Goal: Task Accomplishment & Management: Complete application form

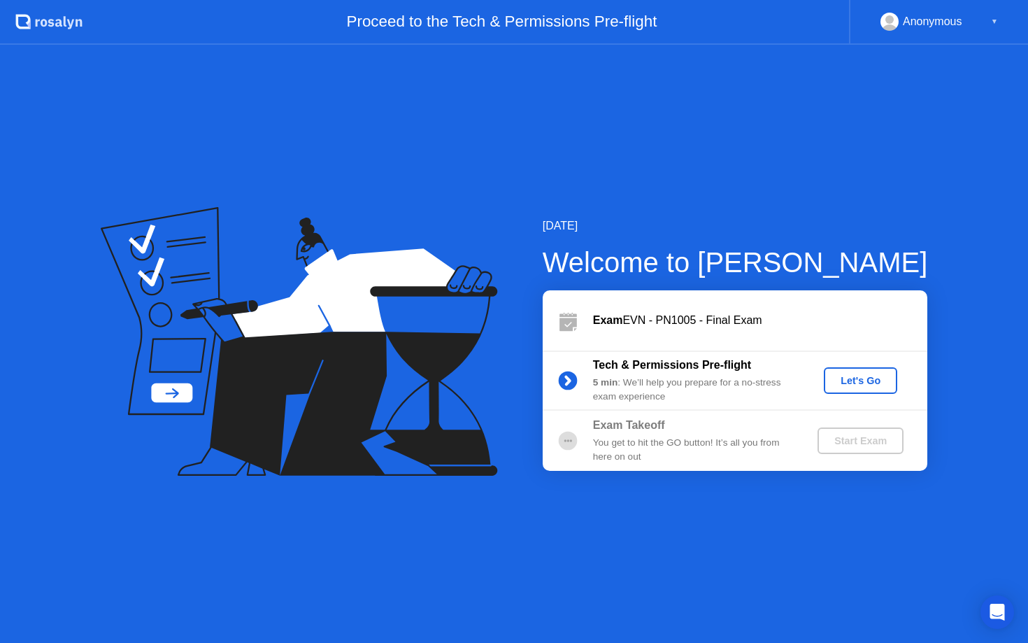
click at [858, 376] on div "Let's Go" at bounding box center [861, 380] width 62 height 11
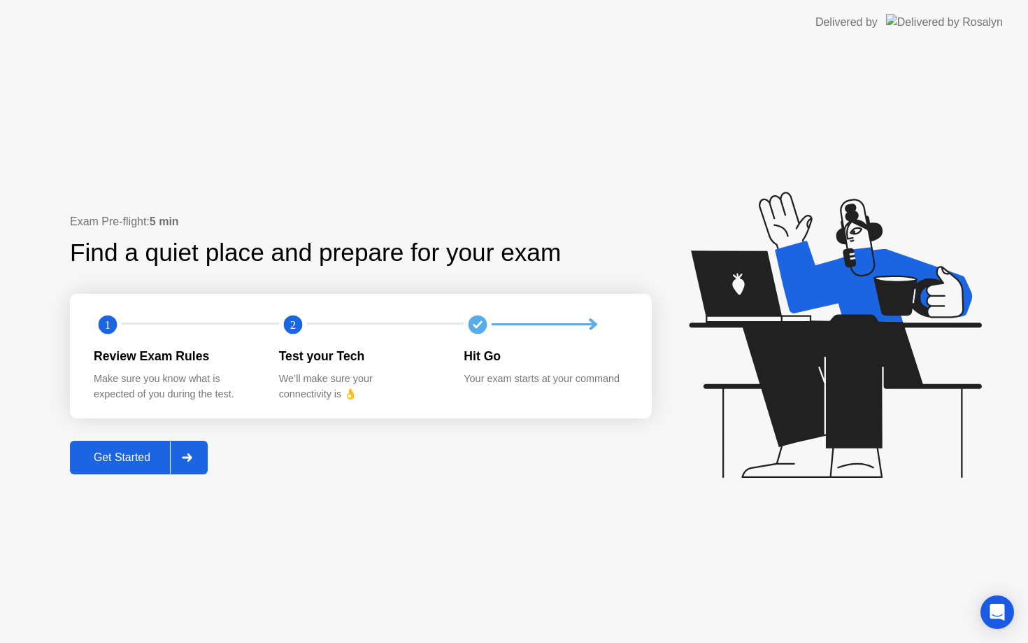
click at [124, 457] on div "Get Started" at bounding box center [122, 457] width 96 height 13
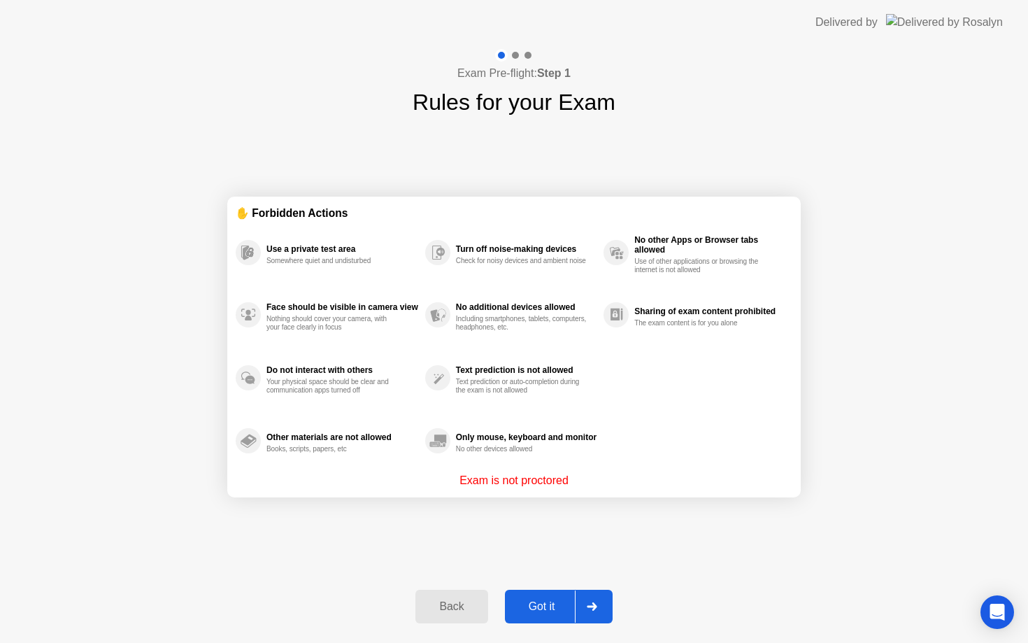
click at [569, 608] on div "Got it" at bounding box center [542, 606] width 66 height 13
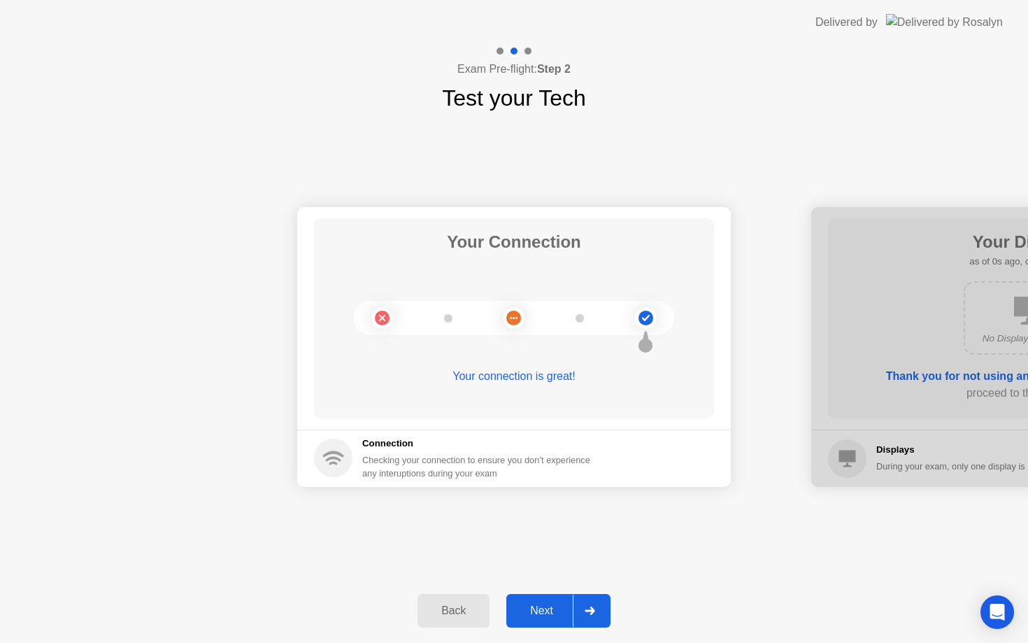
click at [596, 616] on div at bounding box center [590, 611] width 34 height 32
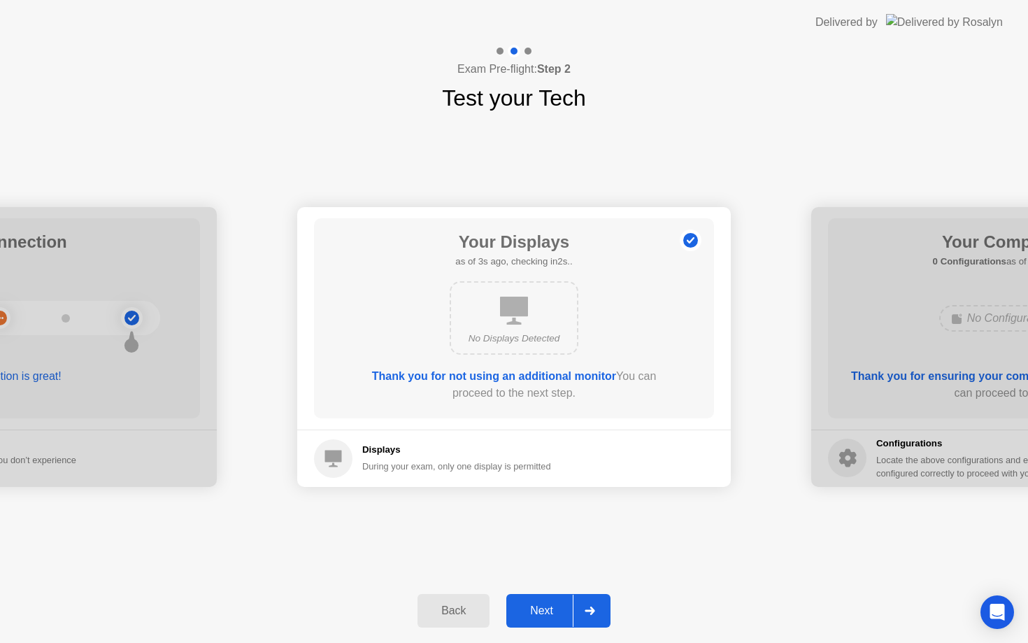
click at [580, 606] on div at bounding box center [590, 611] width 34 height 32
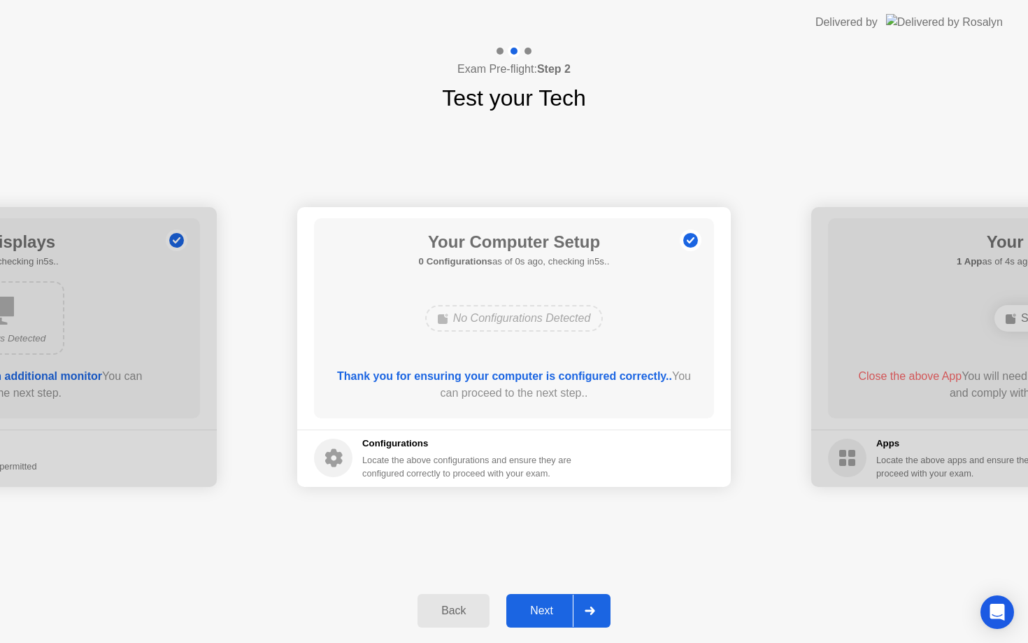
click at [580, 606] on div at bounding box center [590, 611] width 34 height 32
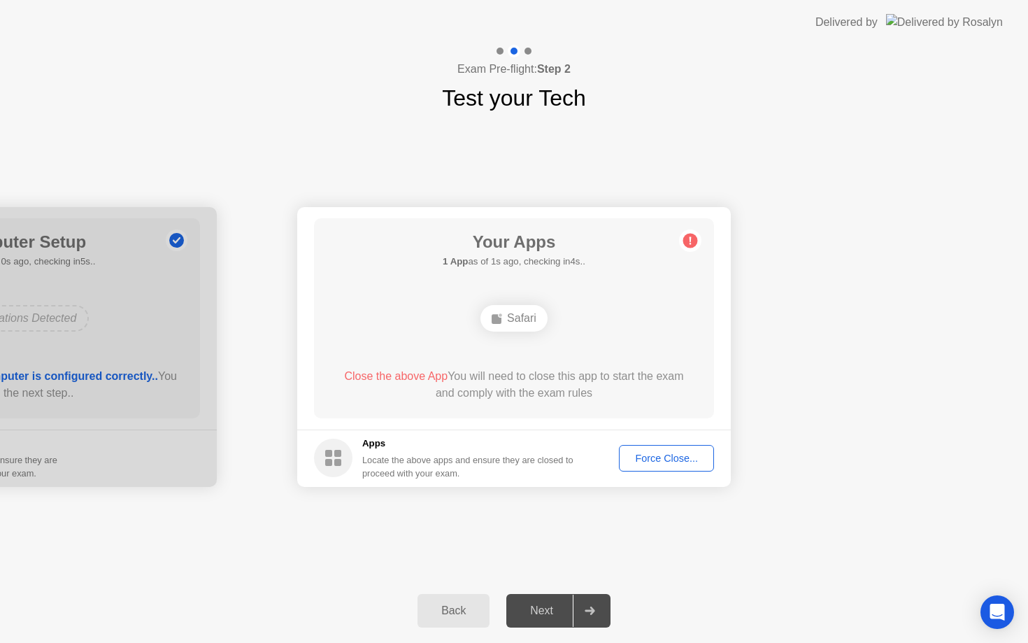
click at [650, 455] on div "Force Close..." at bounding box center [666, 458] width 85 height 11
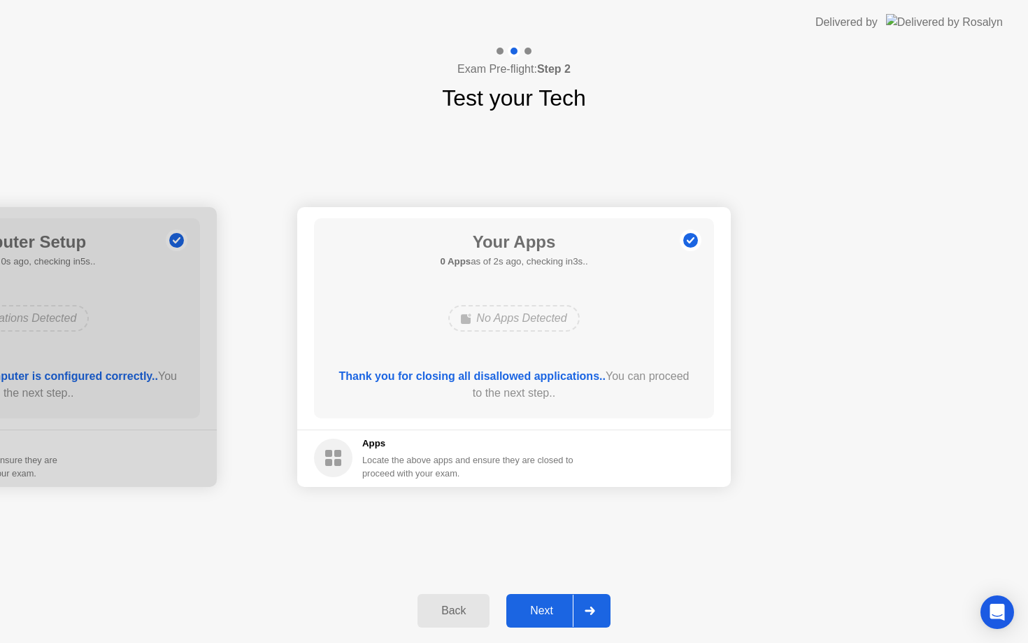
click at [591, 609] on icon at bounding box center [590, 610] width 10 height 8
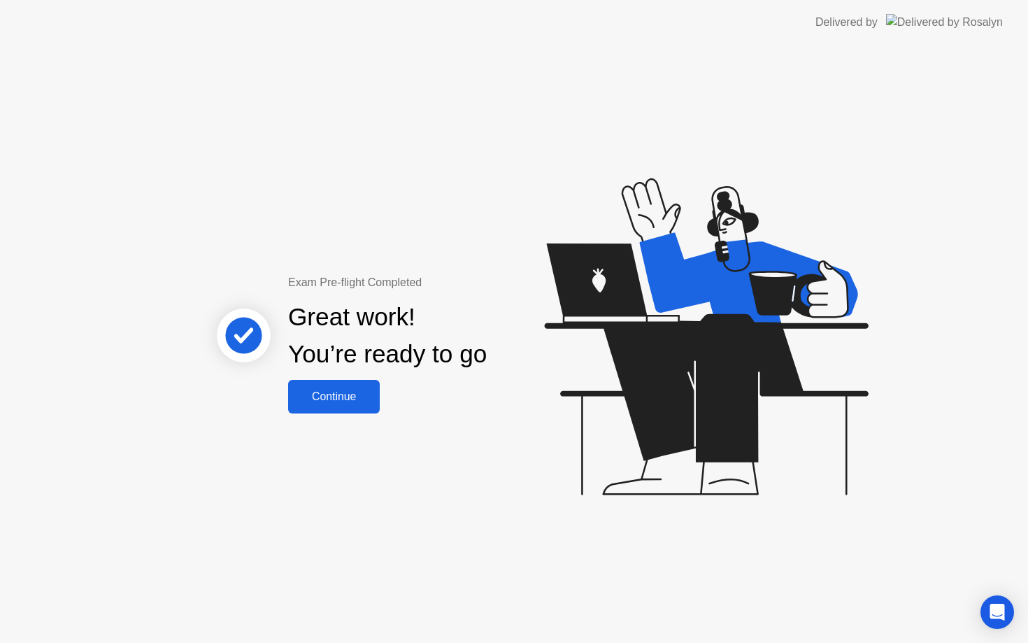
click at [337, 394] on div "Continue" at bounding box center [333, 396] width 83 height 13
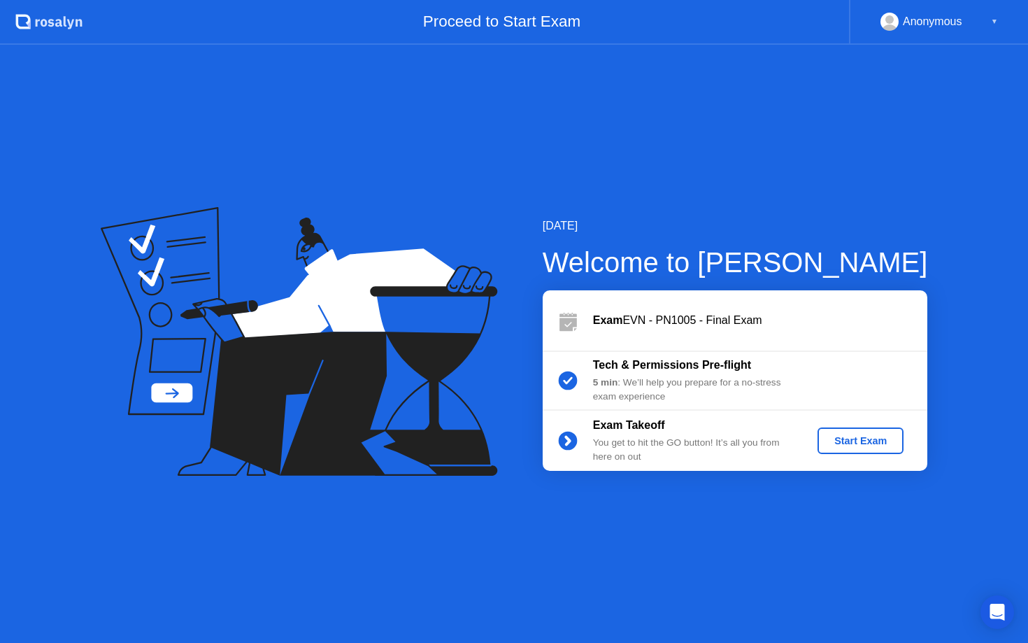
click at [849, 441] on div "Start Exam" at bounding box center [860, 440] width 75 height 11
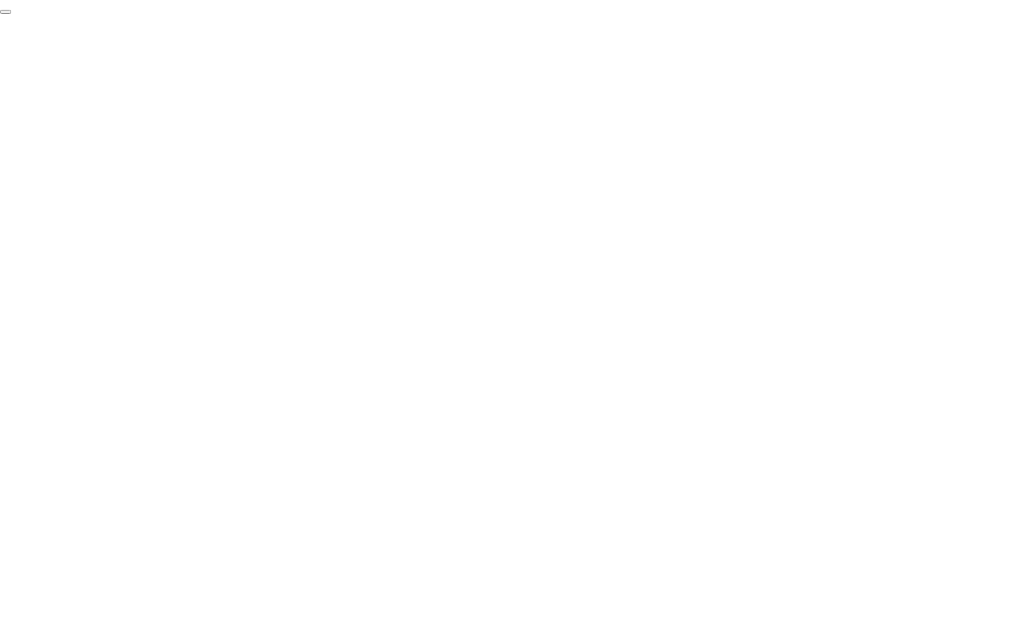
click div "End Proctoring Session"
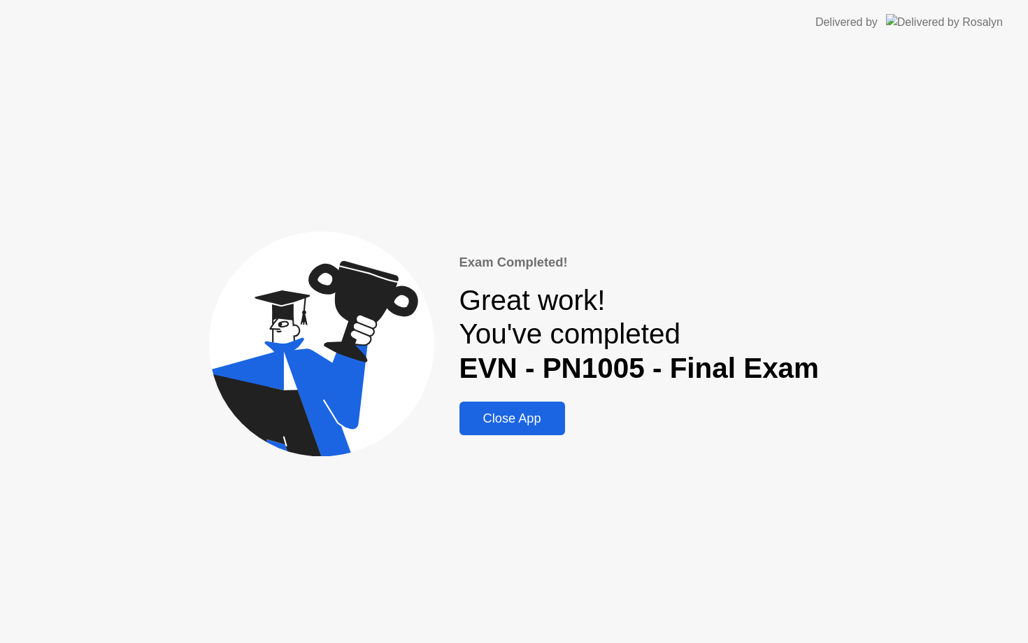
click at [534, 421] on div "Close App" at bounding box center [512, 418] width 97 height 15
